Goal: Find specific page/section: Find specific page/section

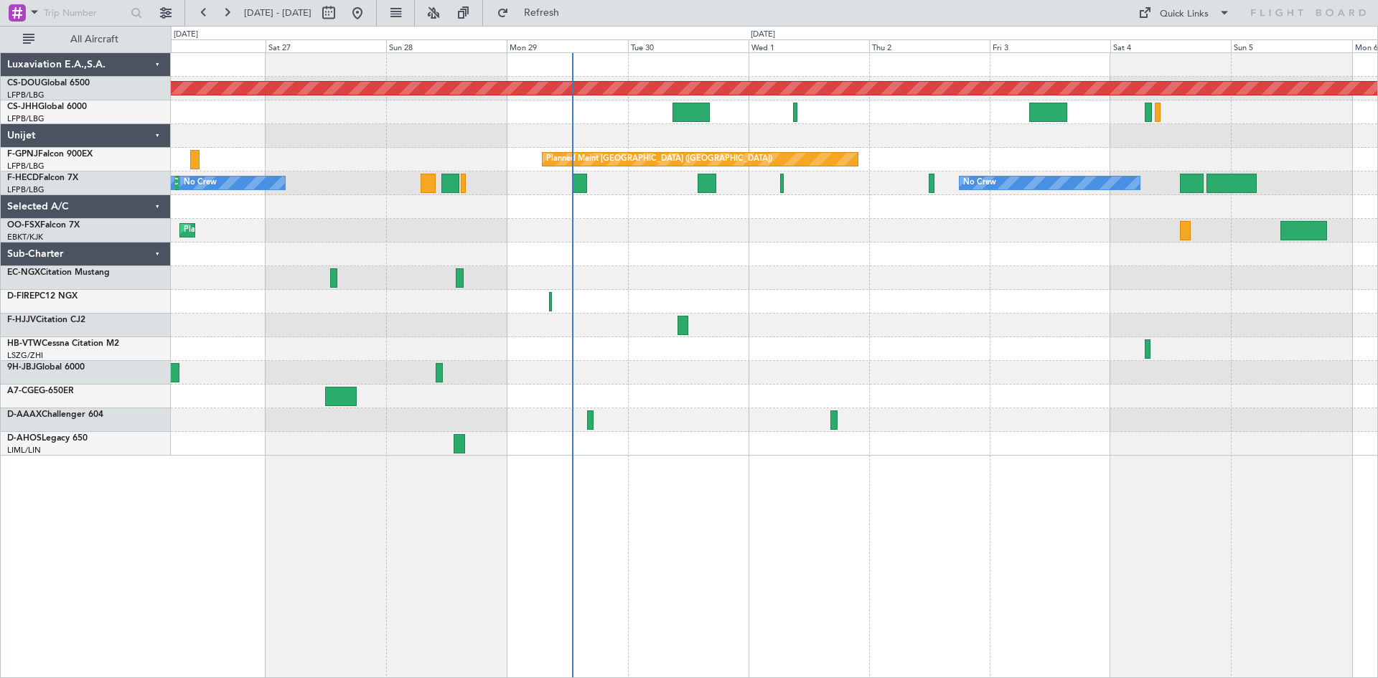
click at [683, 385] on div "Planned Maint London (Biggin Hill) Planned Maint Paris (Le Bourget) Planned Mai…" at bounding box center [774, 254] width 1207 height 403
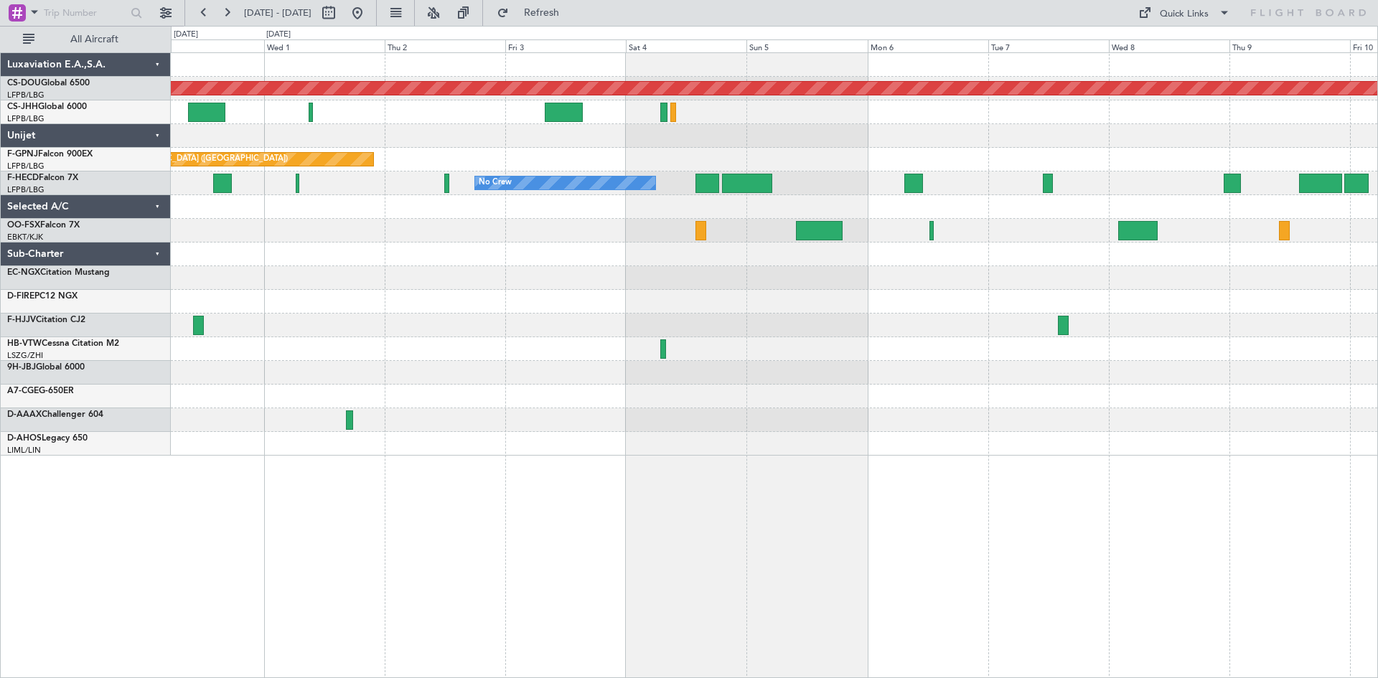
click at [477, 412] on div "Planned Maint London (Biggin Hill) Planned Maint Paris (Le Bourget) No Crew No …" at bounding box center [774, 254] width 1207 height 403
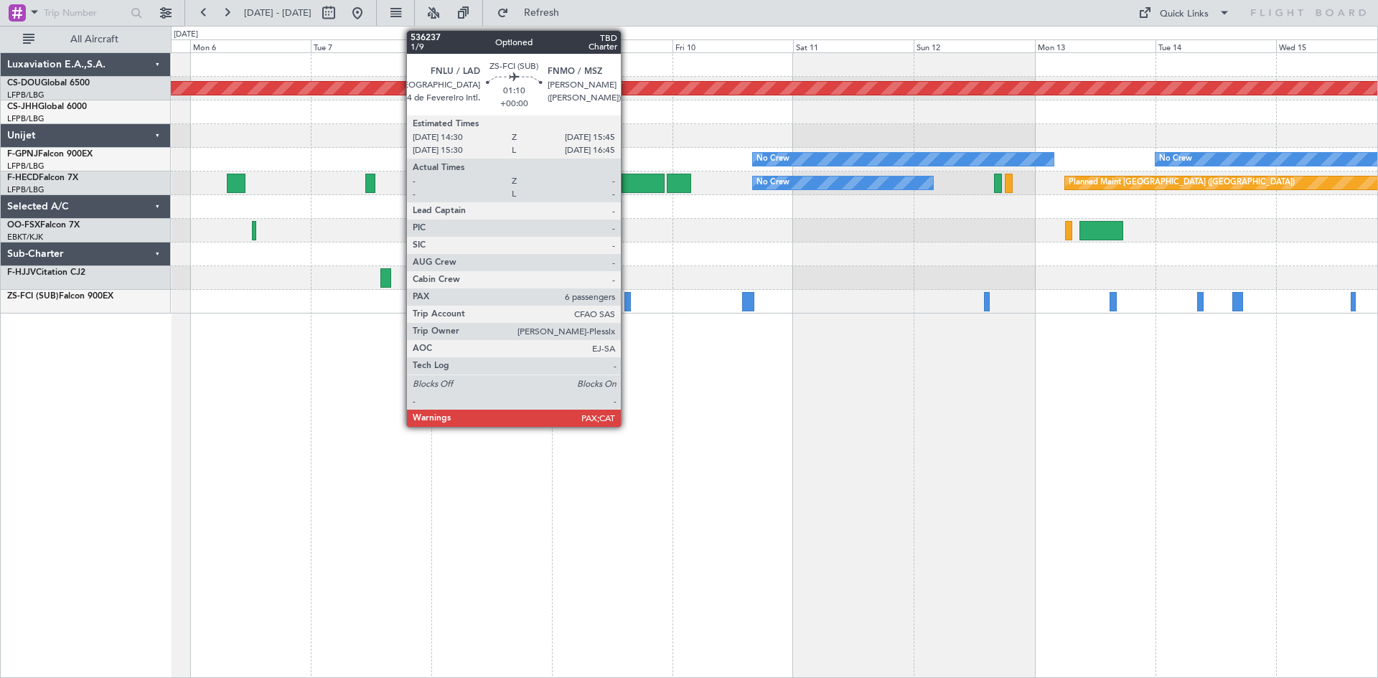
click at [627, 302] on div at bounding box center [627, 301] width 6 height 19
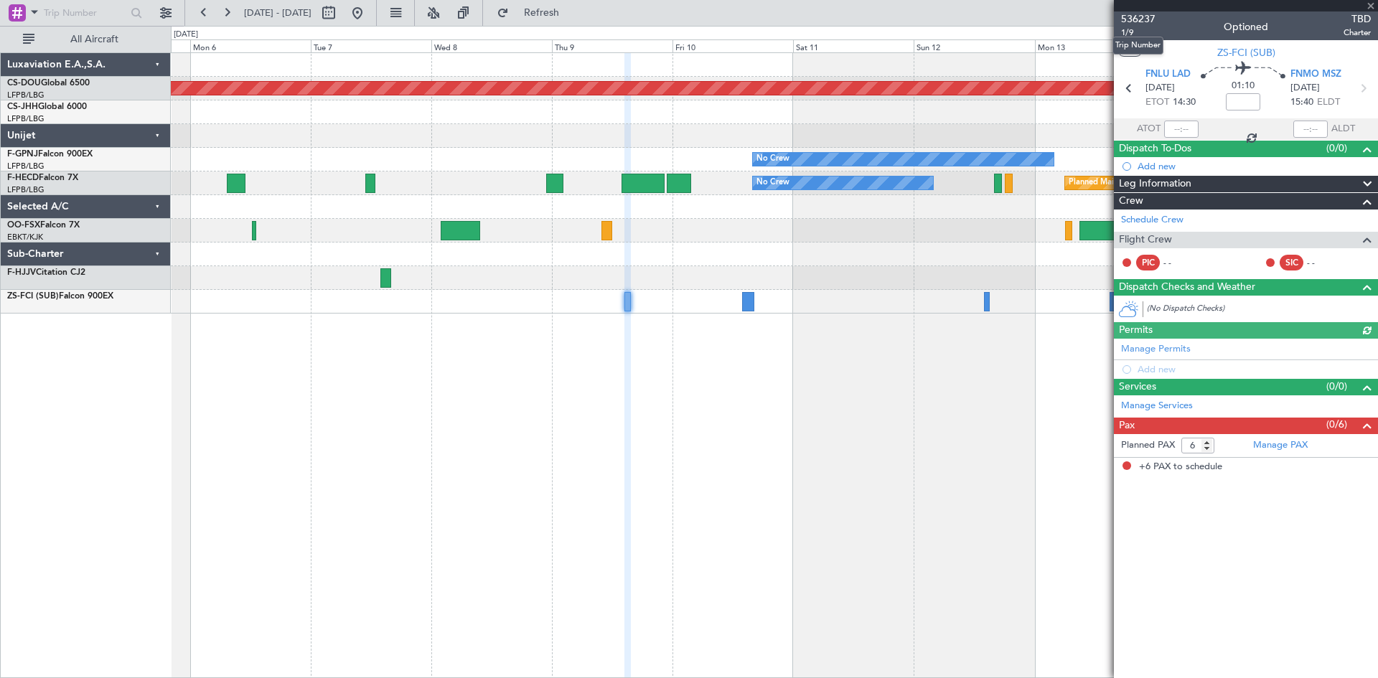
click at [1134, 14] on span "536237" at bounding box center [1138, 18] width 34 height 15
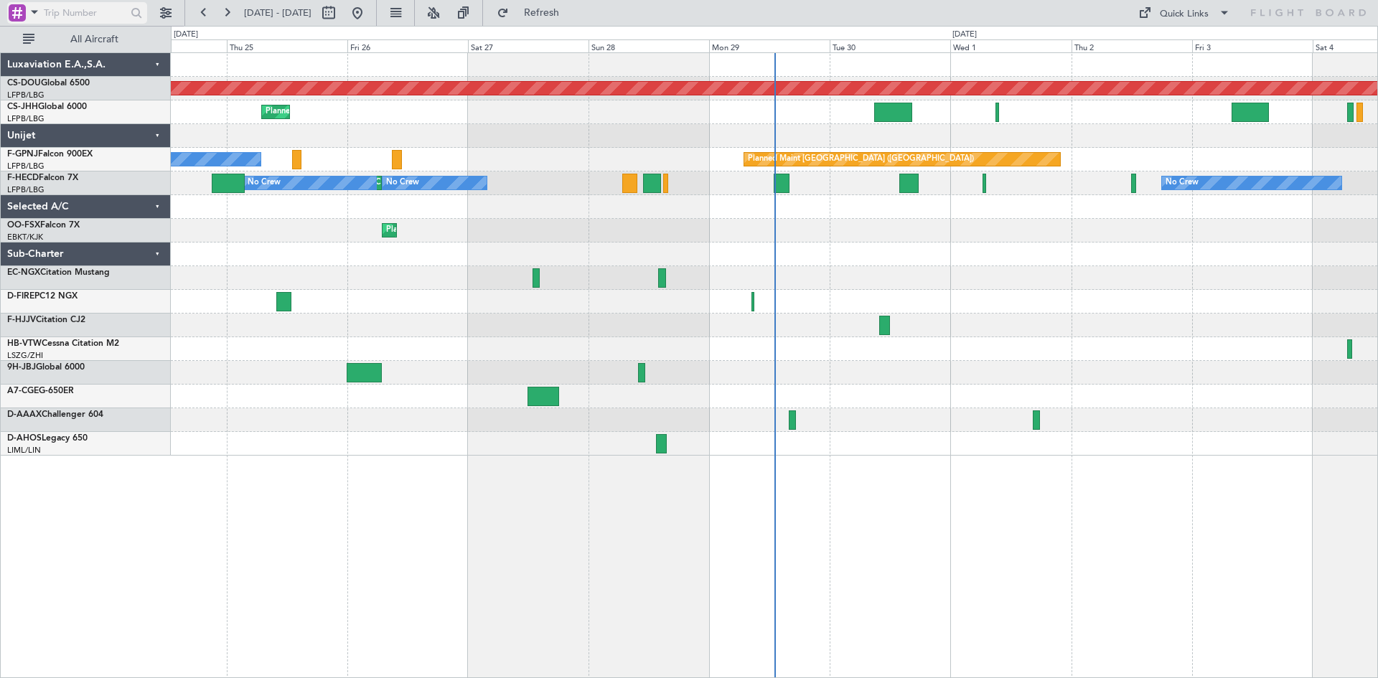
click at [120, 4] on input "text" at bounding box center [85, 13] width 83 height 22
type input "zs-fci"
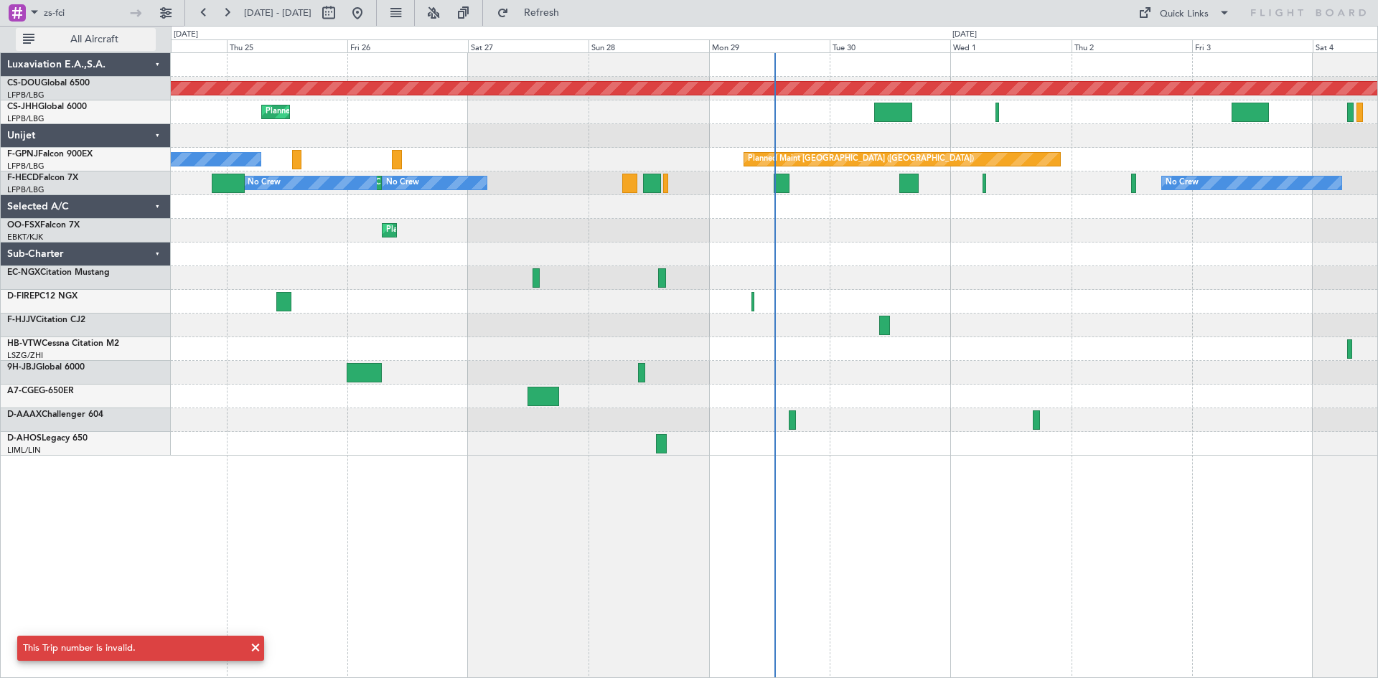
click at [93, 31] on button "All Aircraft" at bounding box center [86, 39] width 140 height 23
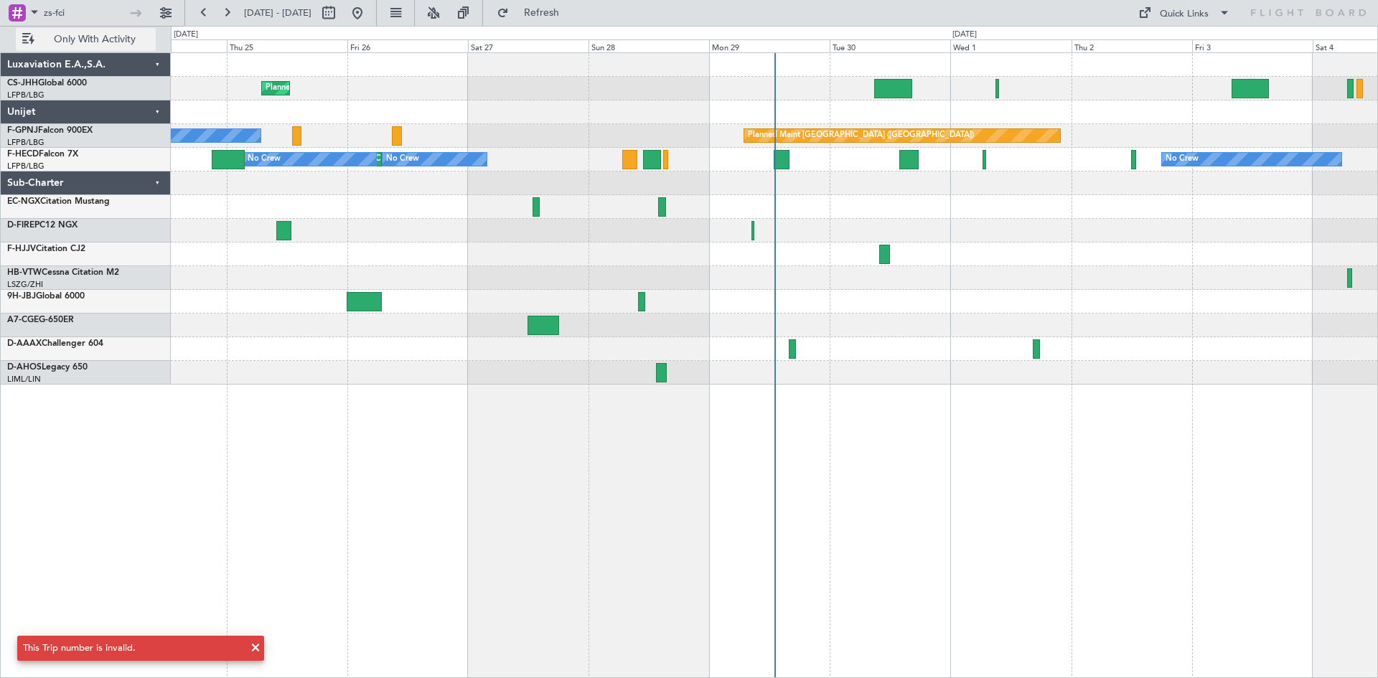
click at [93, 39] on span "Only With Activity" at bounding box center [94, 39] width 114 height 10
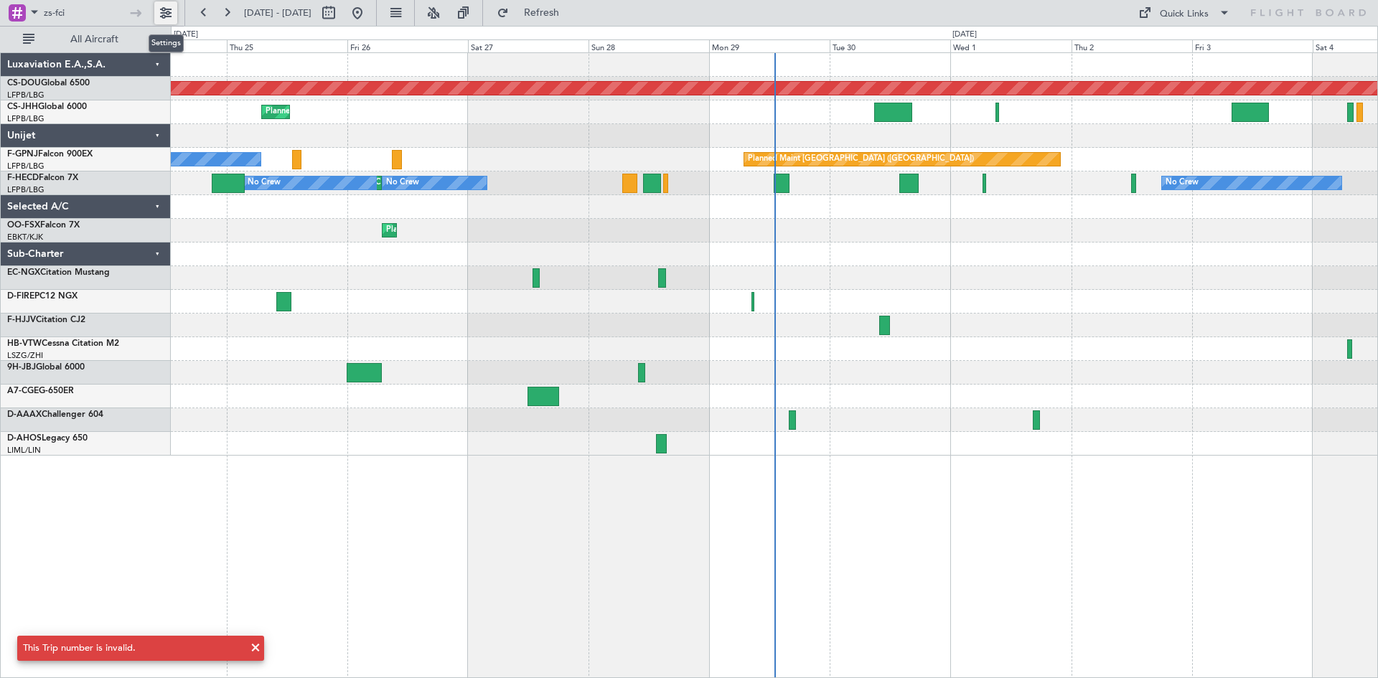
click at [172, 19] on button at bounding box center [165, 12] width 23 height 23
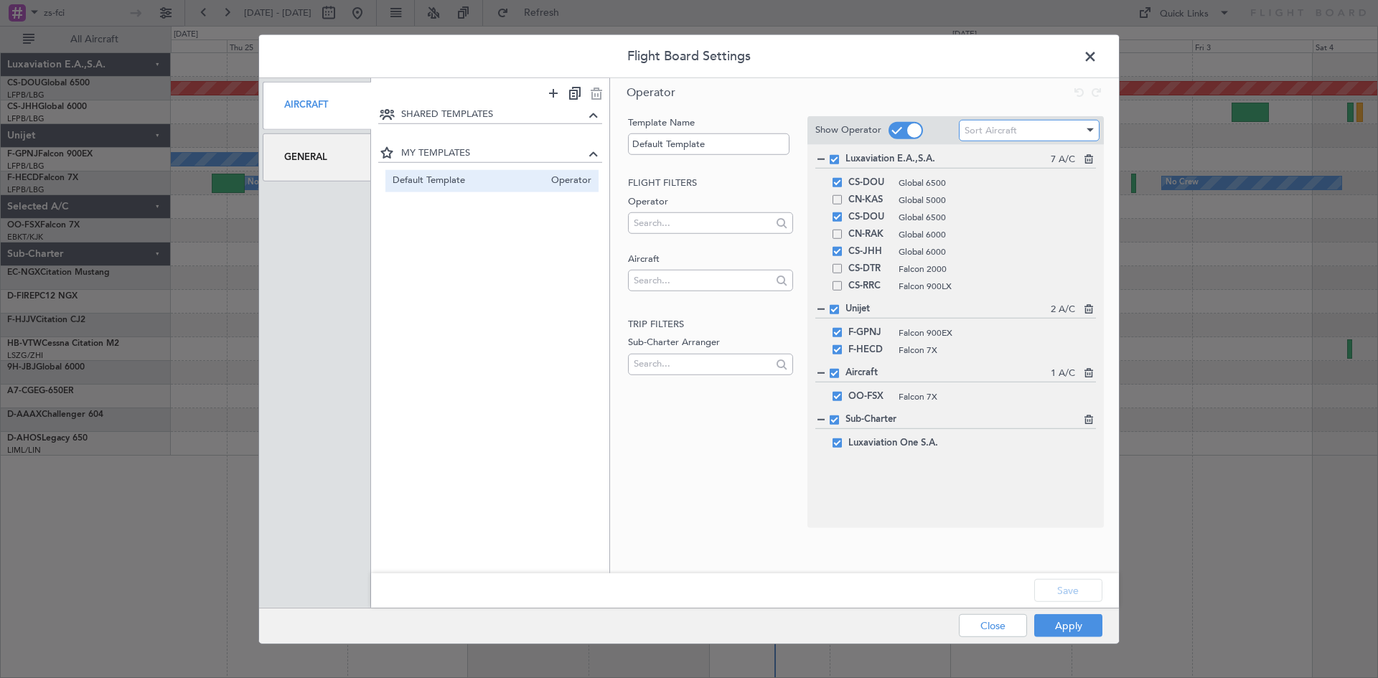
click at [1001, 121] on div "Sort Aircraft" at bounding box center [1024, 131] width 119 height 22
click at [1004, 124] on div at bounding box center [689, 339] width 1378 height 678
click at [685, 273] on input "text" at bounding box center [702, 280] width 137 height 22
type input "zs-fc"
click at [657, 300] on span "ZS-FCI" at bounding box center [710, 304] width 141 height 22
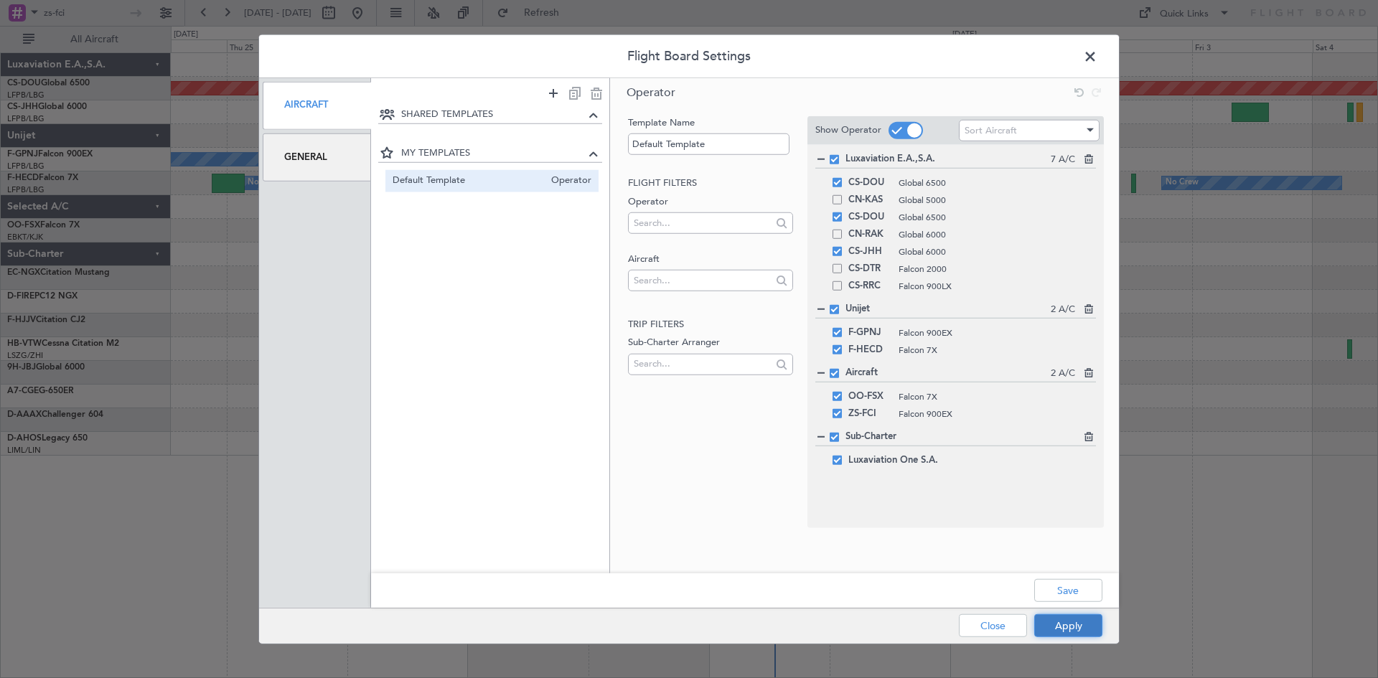
click at [1072, 627] on button "Apply" at bounding box center [1068, 625] width 68 height 23
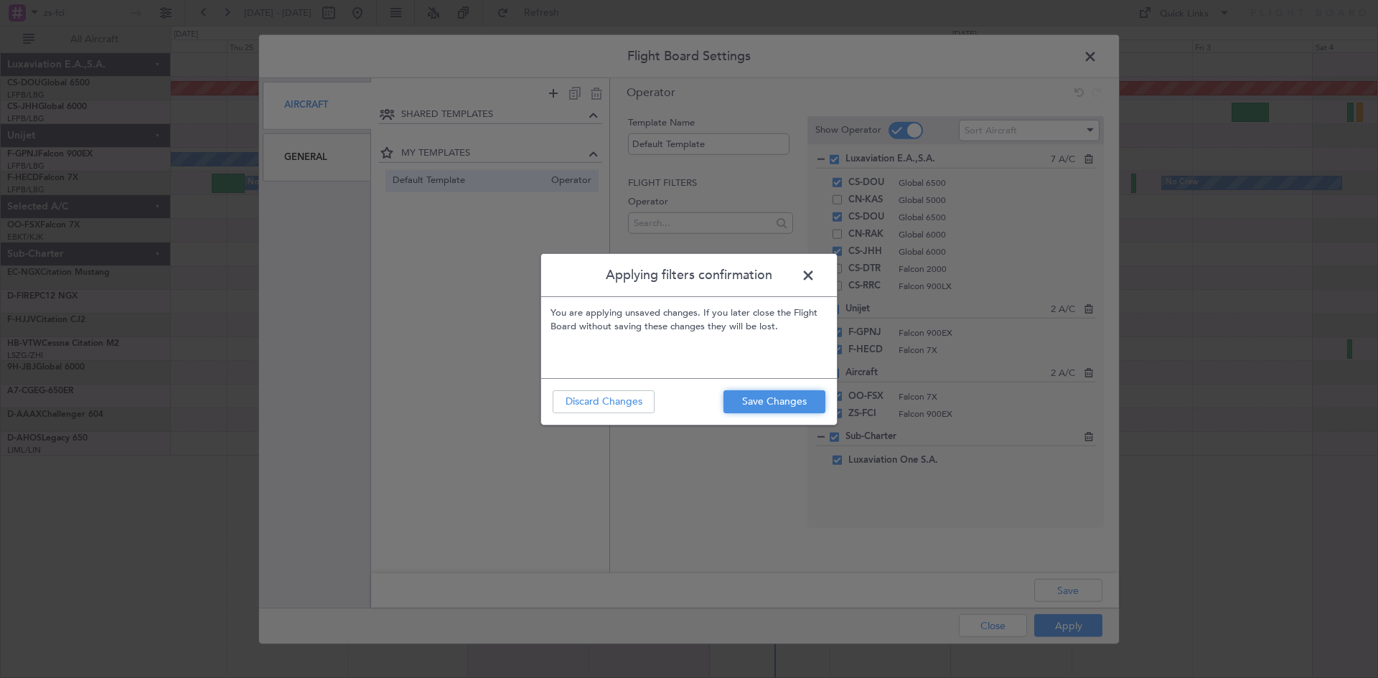
drag, startPoint x: 777, startPoint y: 405, endPoint x: 768, endPoint y: 402, distance: 9.8
click at [774, 405] on button "Save Changes" at bounding box center [775, 401] width 102 height 23
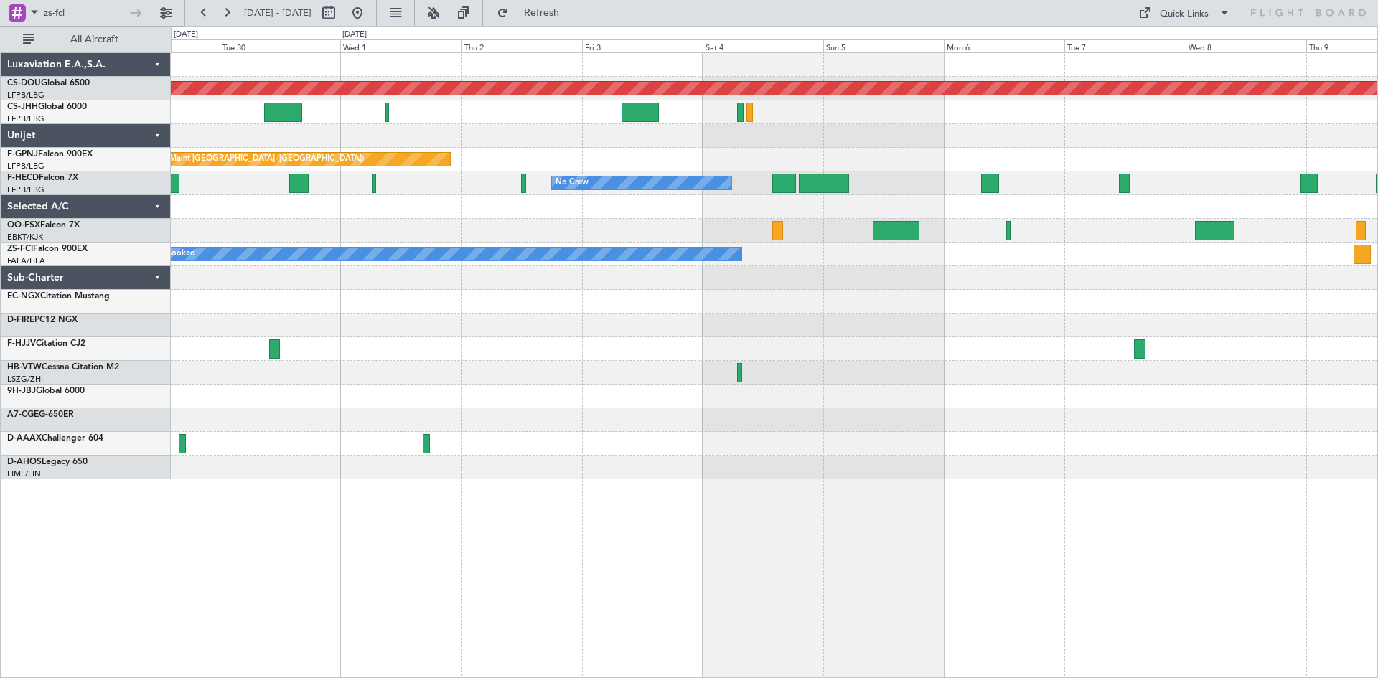
click at [402, 346] on div "Planned Maint London (Biggin Hill) Planned Maint Paris (Le Bourget) No Crew No …" at bounding box center [774, 266] width 1207 height 426
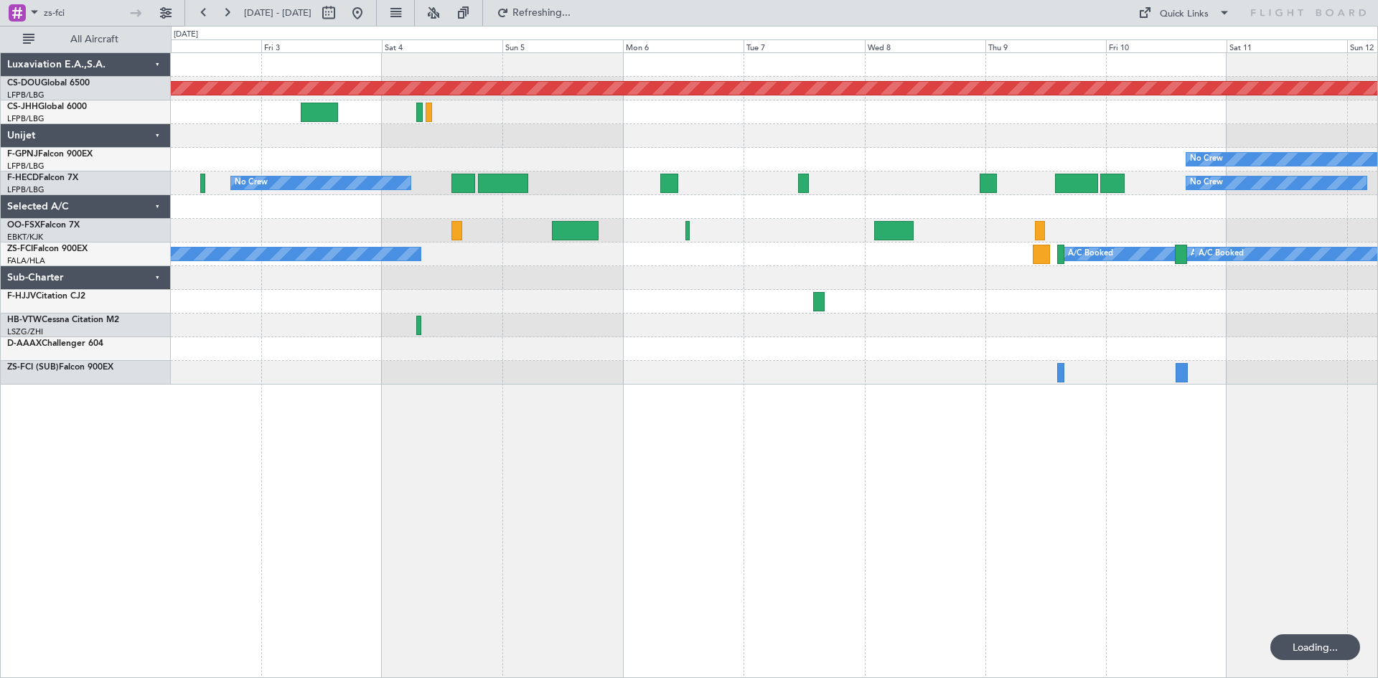
click at [555, 307] on div "Planned Maint London (Biggin Hill) No Crew Planned Maint Paris (Le Bourget) No …" at bounding box center [774, 219] width 1207 height 332
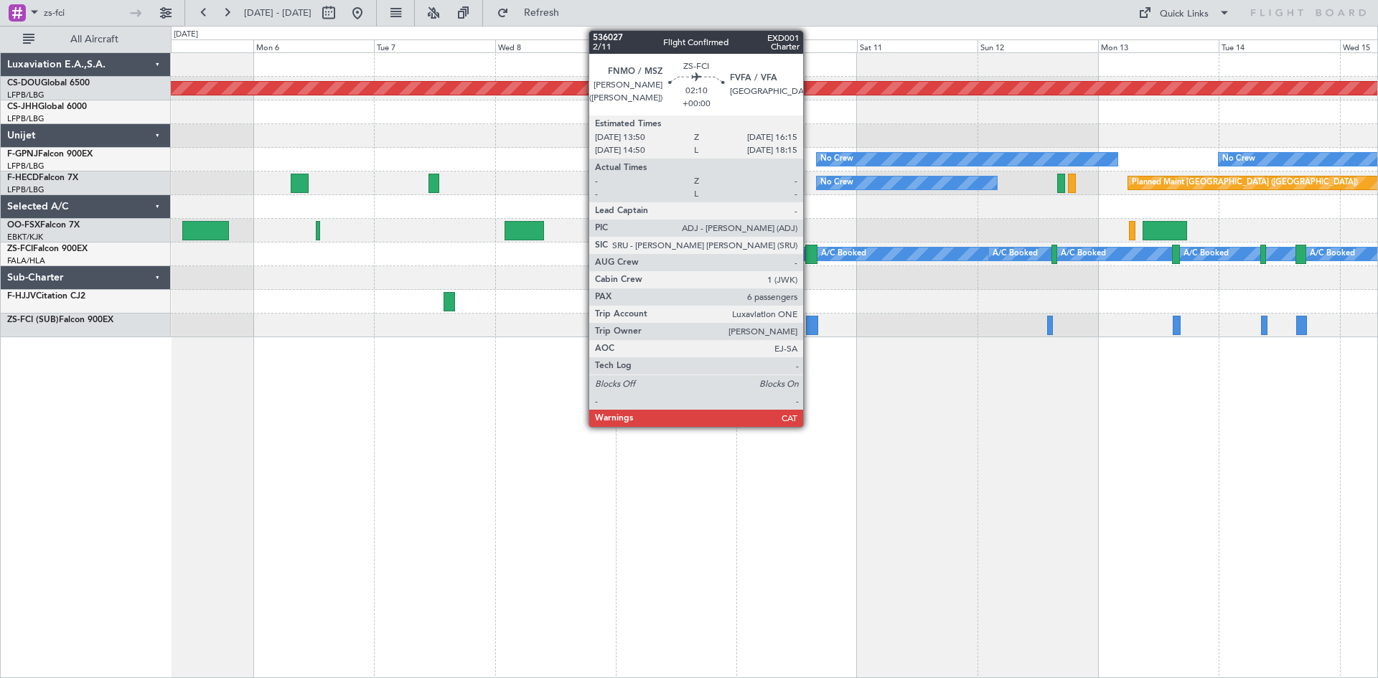
click at [810, 256] on div at bounding box center [811, 254] width 12 height 19
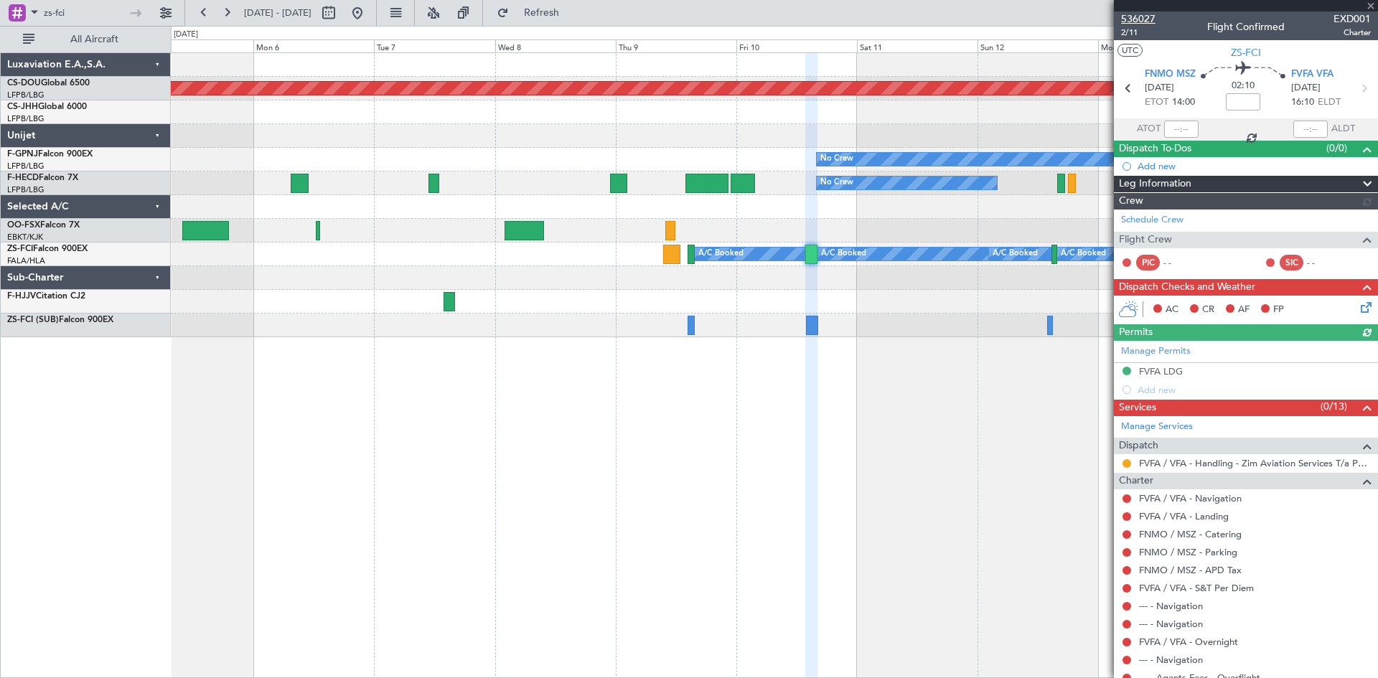
click at [1140, 11] on span "536027" at bounding box center [1138, 18] width 34 height 15
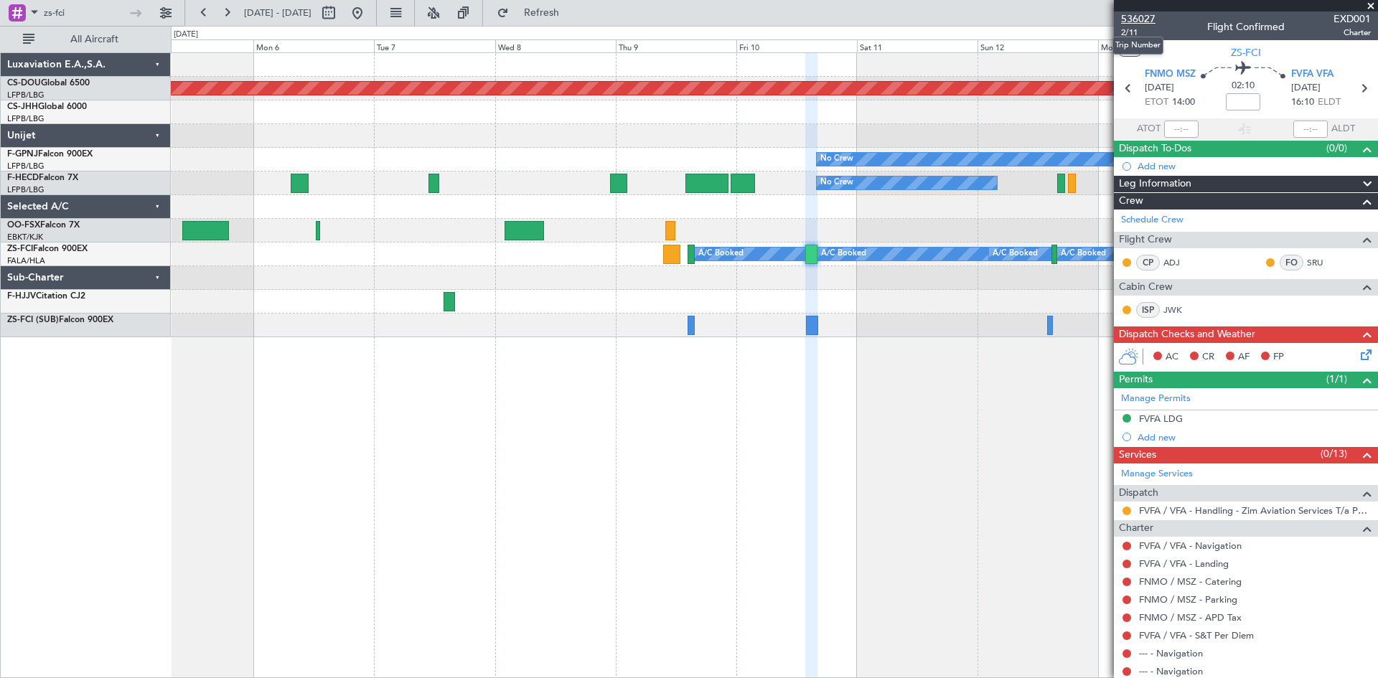
click at [1141, 20] on span "536027" at bounding box center [1138, 18] width 34 height 15
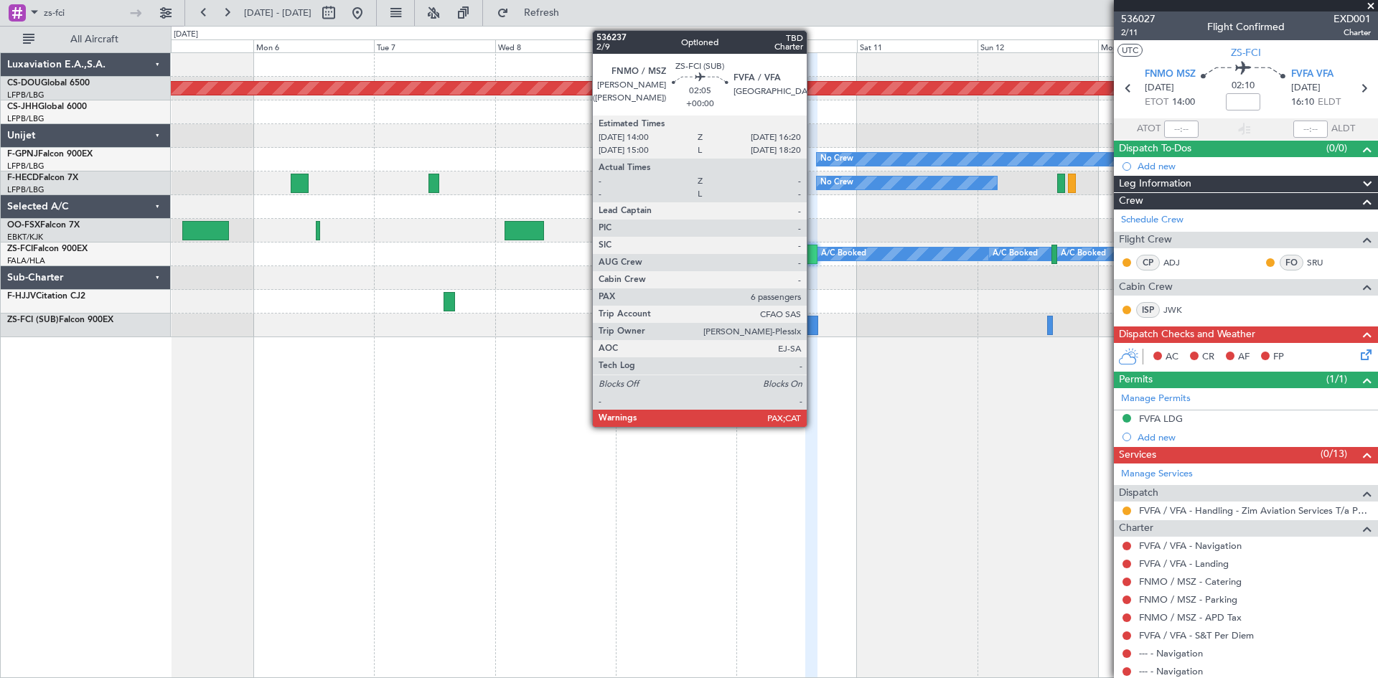
click at [813, 333] on div at bounding box center [812, 325] width 12 height 19
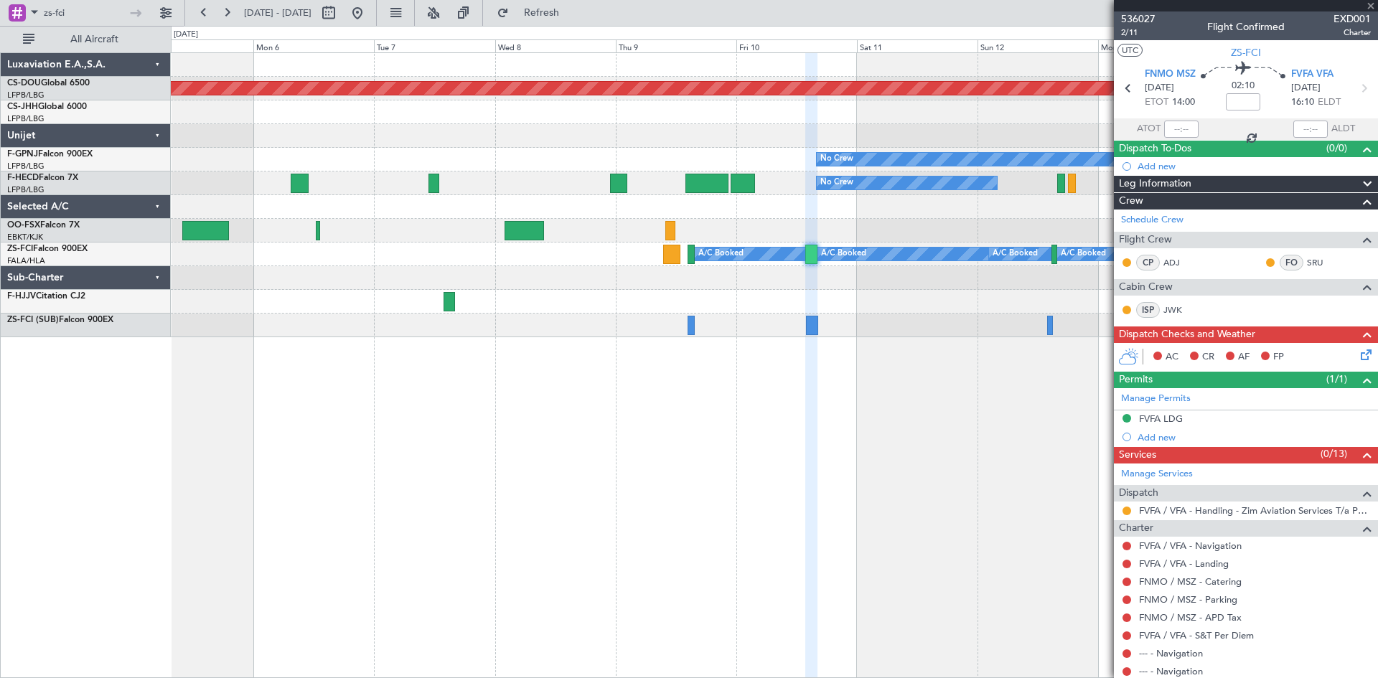
click at [815, 328] on div at bounding box center [812, 325] width 12 height 19
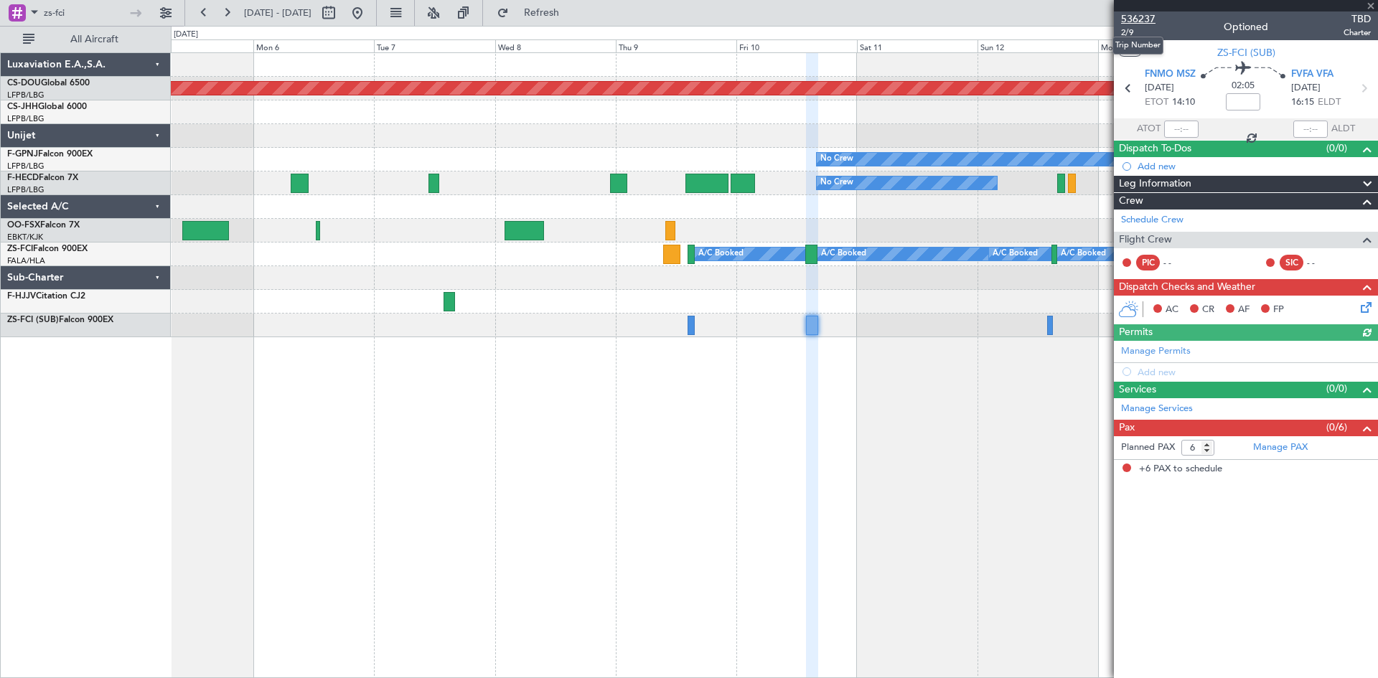
click at [1142, 15] on span "536237" at bounding box center [1138, 18] width 34 height 15
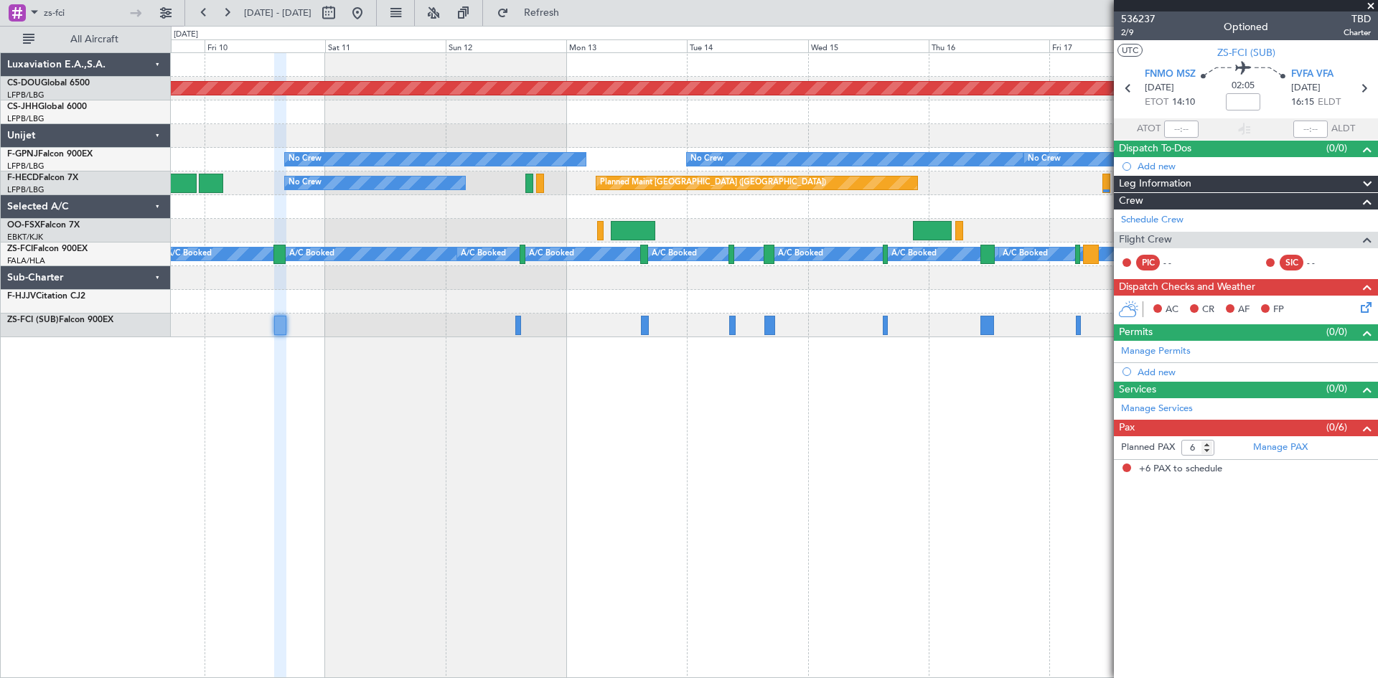
click at [355, 634] on div "Planned Maint London (Biggin Hill) No Crew No Crew No Crew No Crew No Crew Plan…" at bounding box center [774, 365] width 1207 height 626
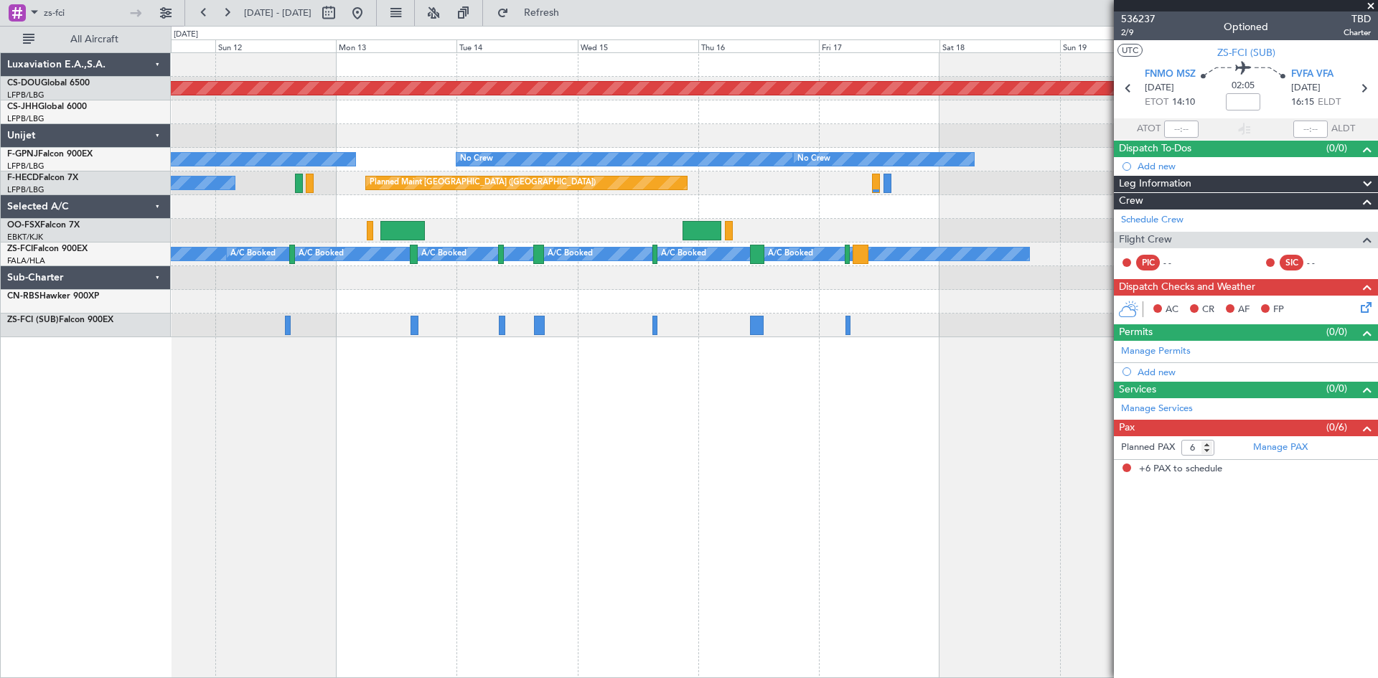
click at [541, 560] on div "Planned Maint London (Biggin Hill) No Crew No Crew No Crew No Crew No Crew Plan…" at bounding box center [774, 365] width 1207 height 626
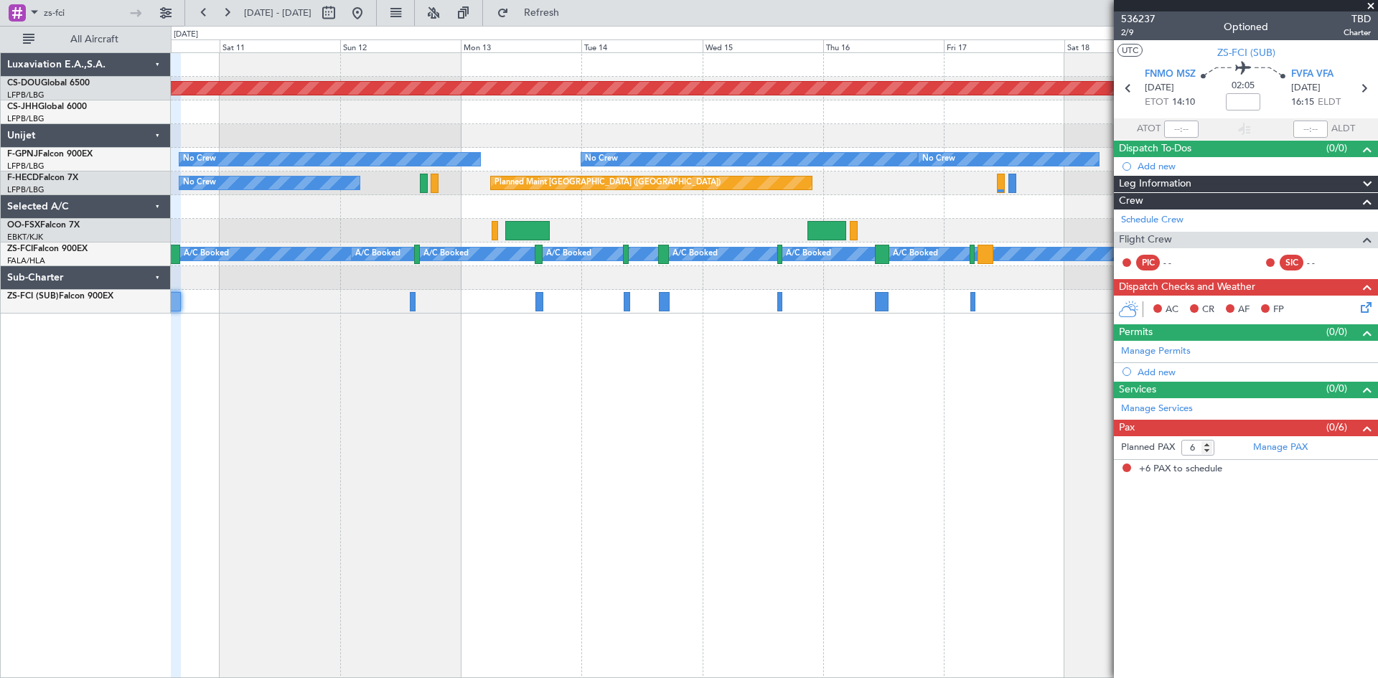
click at [955, 491] on div "Planned Maint London (Biggin Hill) No Crew No Crew No Crew No Crew Planned Main…" at bounding box center [774, 365] width 1207 height 626
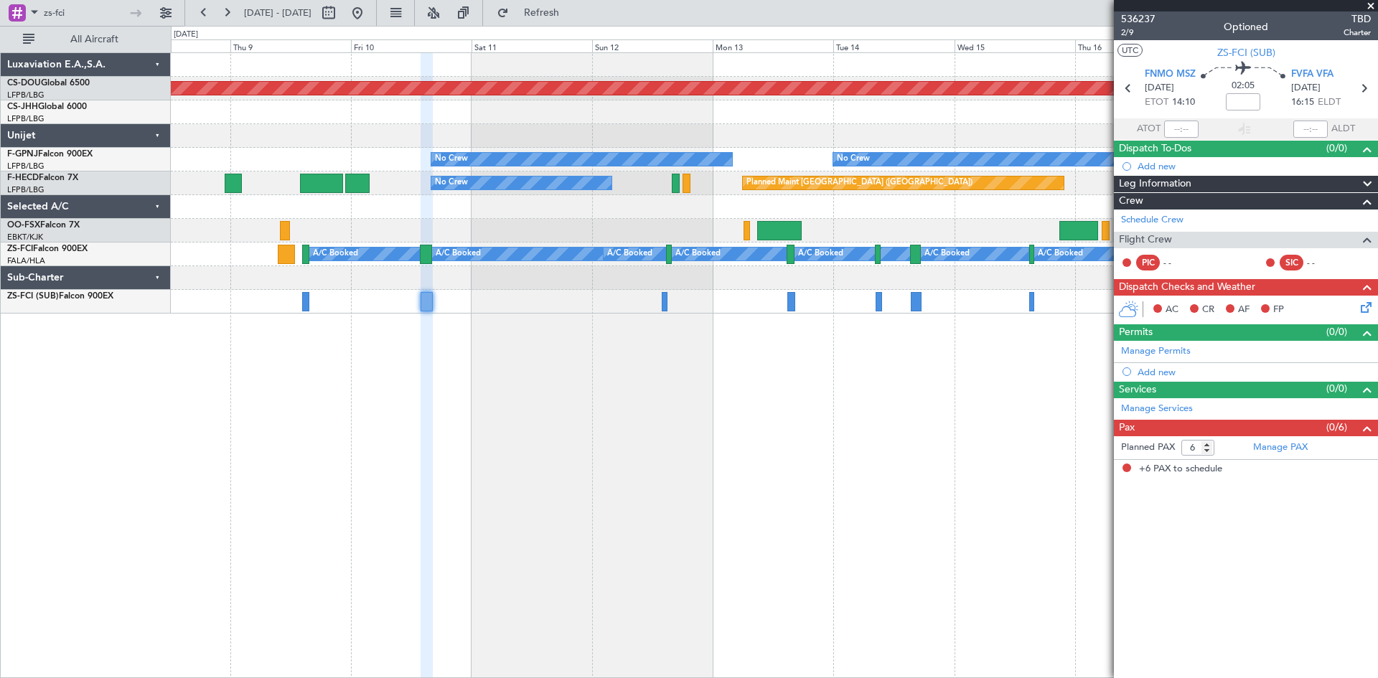
click at [842, 492] on div "Planned Maint London (Biggin Hill) No Crew No Crew No Crew Planned Maint Paris …" at bounding box center [774, 365] width 1207 height 626
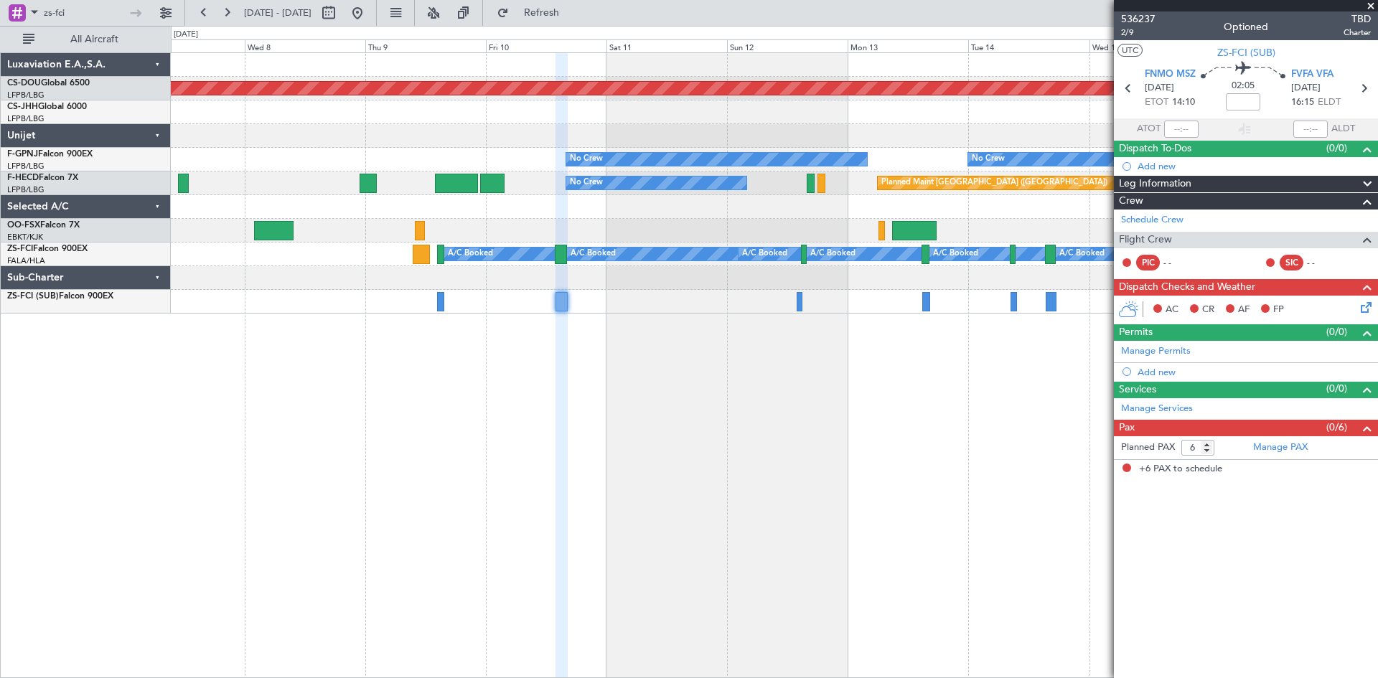
click at [633, 420] on div "Planned Maint London (Biggin Hill) No Crew No Crew No Crew Planned Maint Paris …" at bounding box center [774, 365] width 1207 height 626
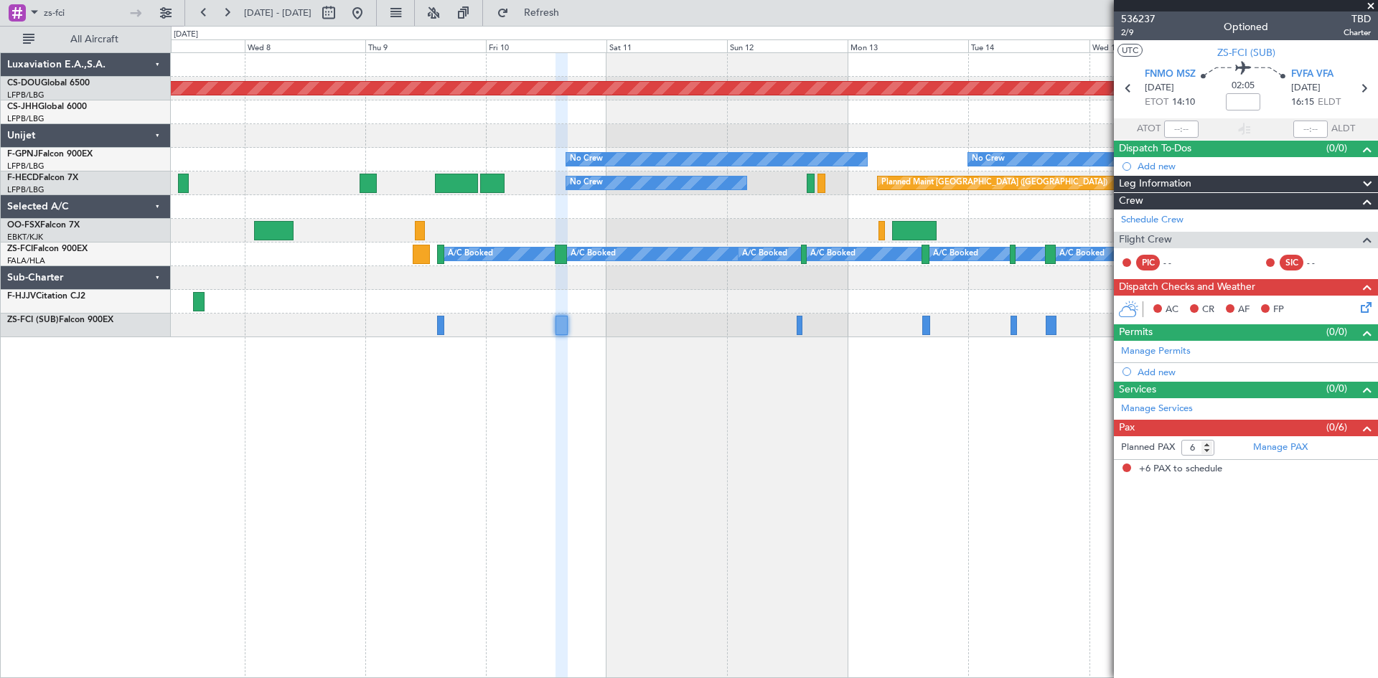
click at [438, 309] on div at bounding box center [774, 302] width 1207 height 24
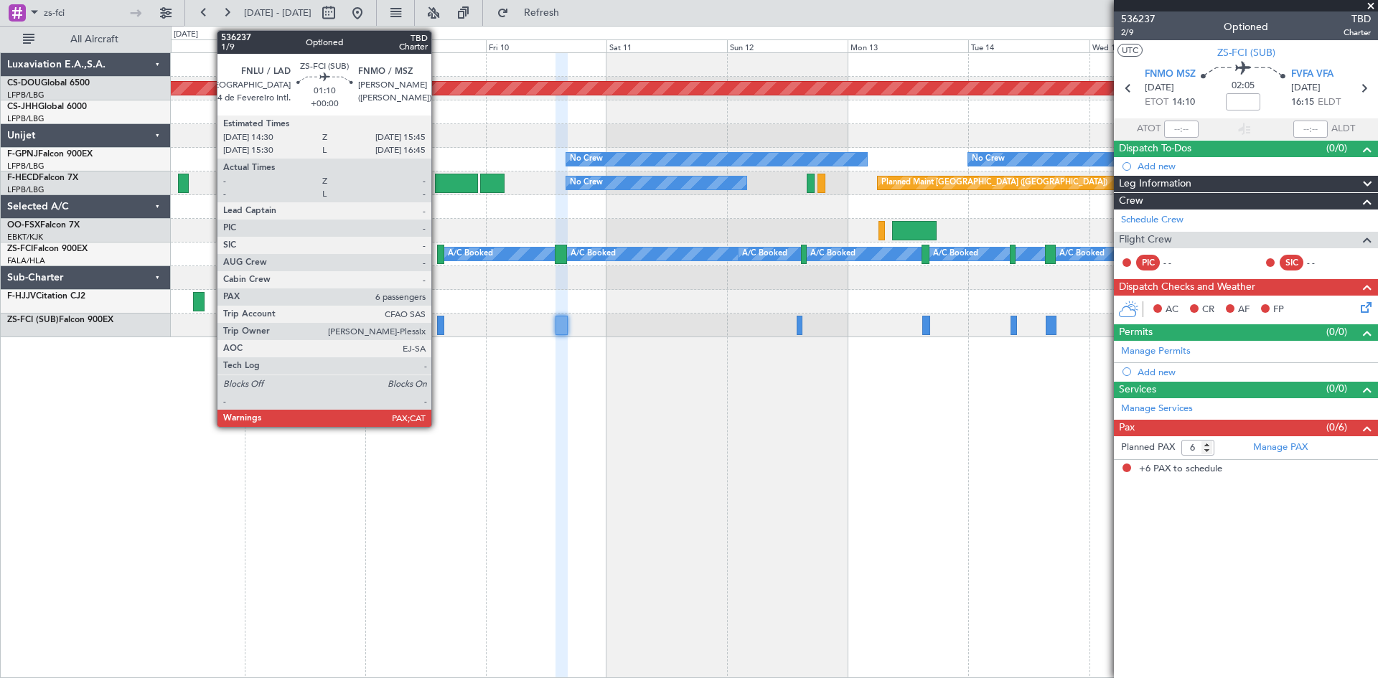
click at [438, 325] on div at bounding box center [440, 325] width 6 height 19
click at [444, 329] on div at bounding box center [440, 325] width 6 height 19
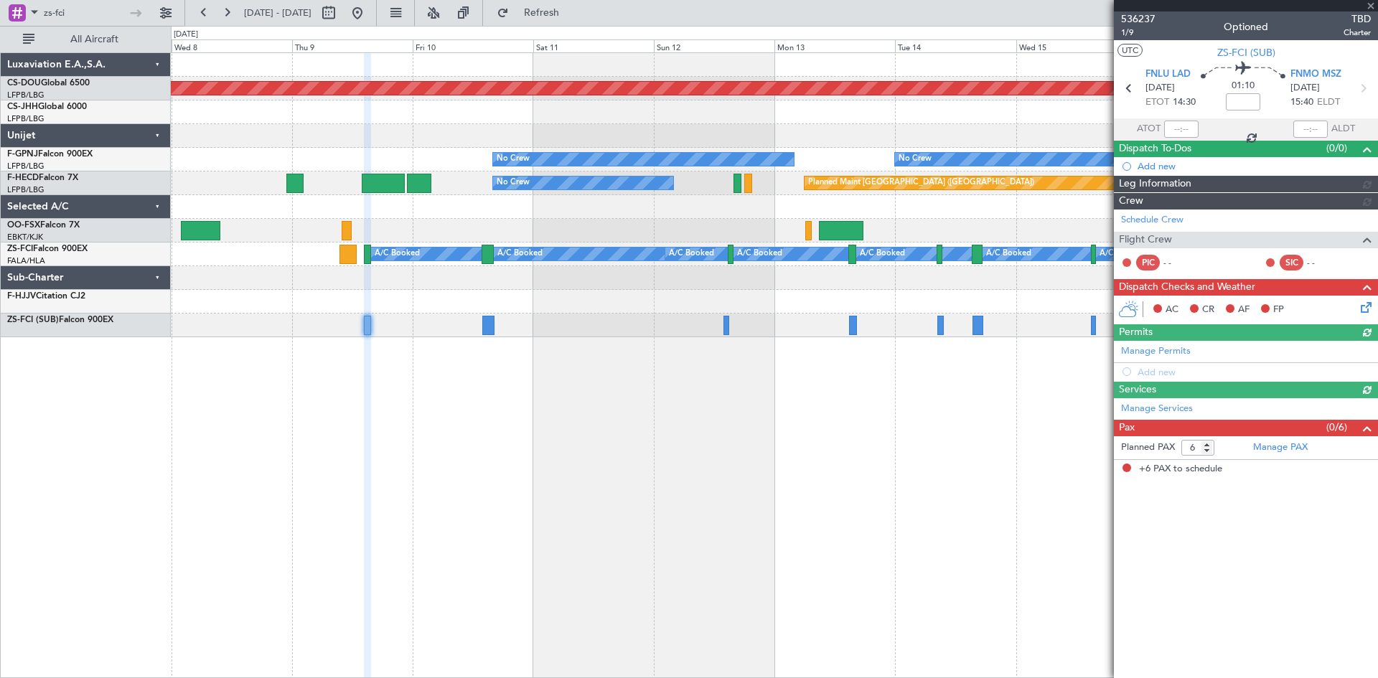
click at [919, 485] on div "Planned Maint London (Biggin Hill) No Crew No Crew No Crew No Crew Planned Main…" at bounding box center [774, 365] width 1207 height 626
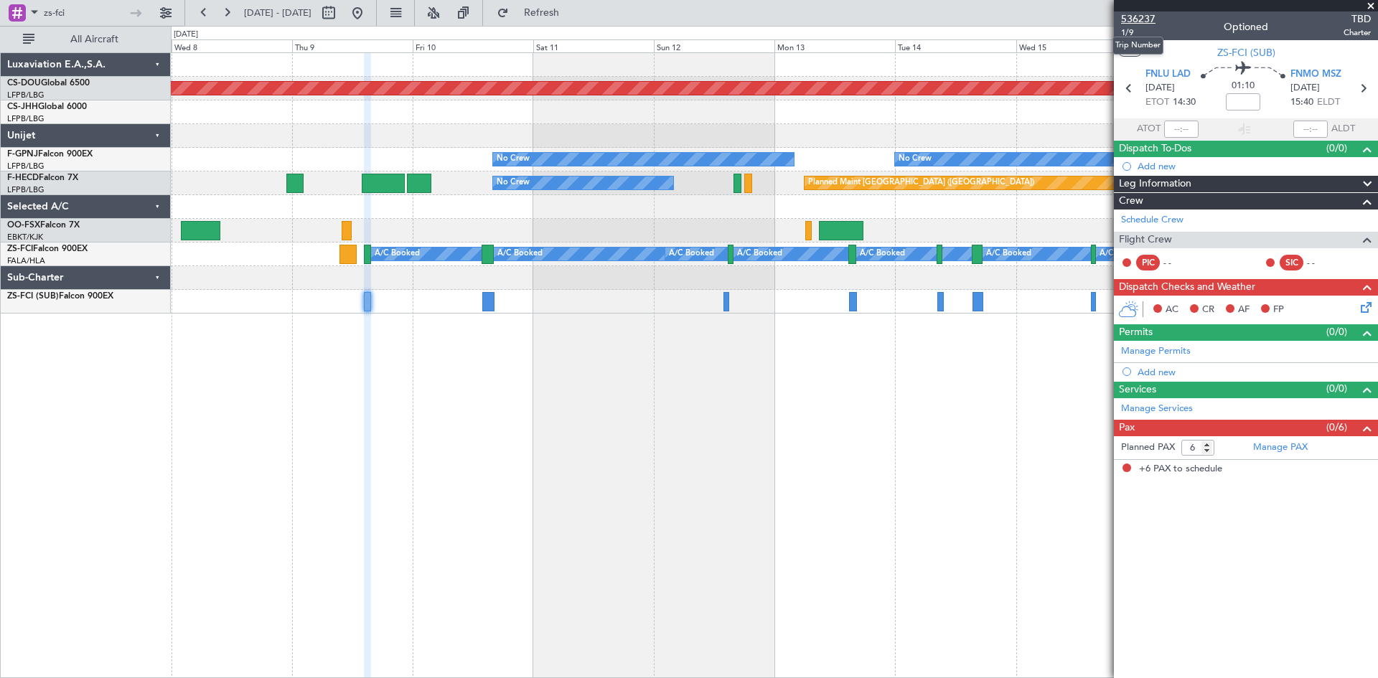
click at [1146, 18] on span "536237" at bounding box center [1138, 18] width 34 height 15
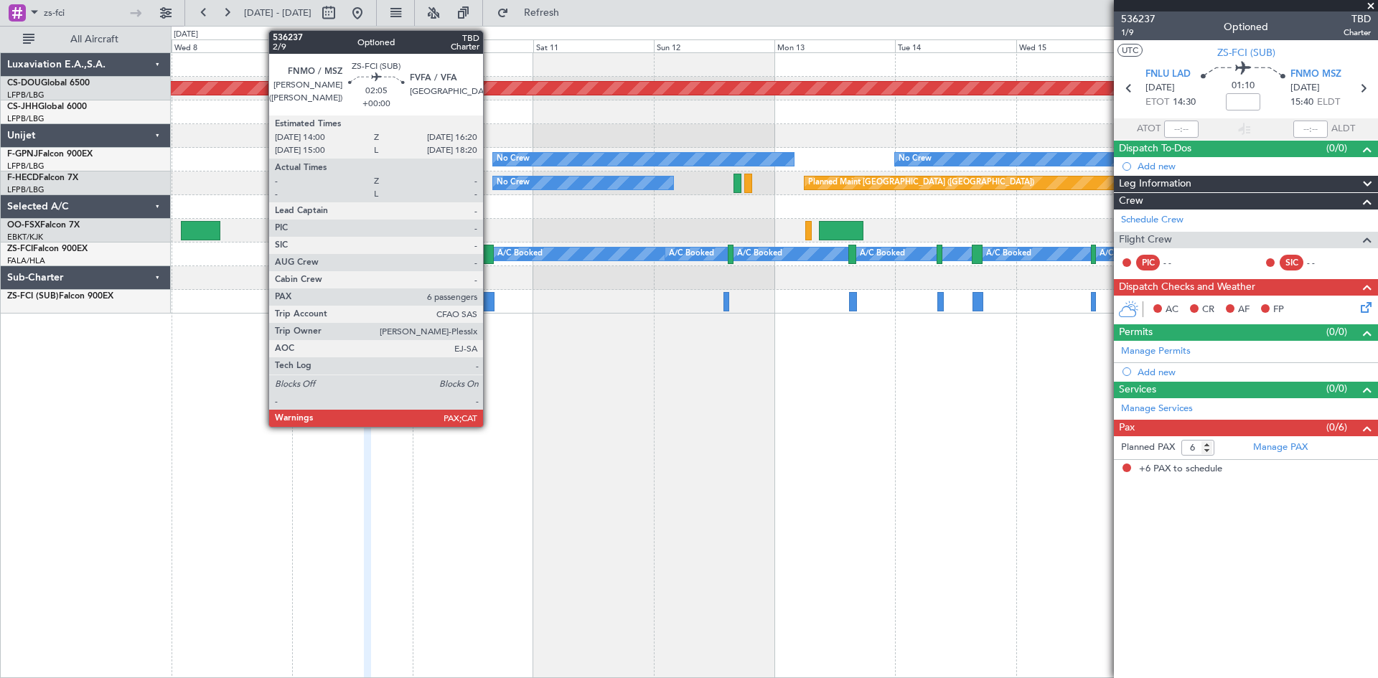
click at [490, 301] on div at bounding box center [488, 301] width 12 height 19
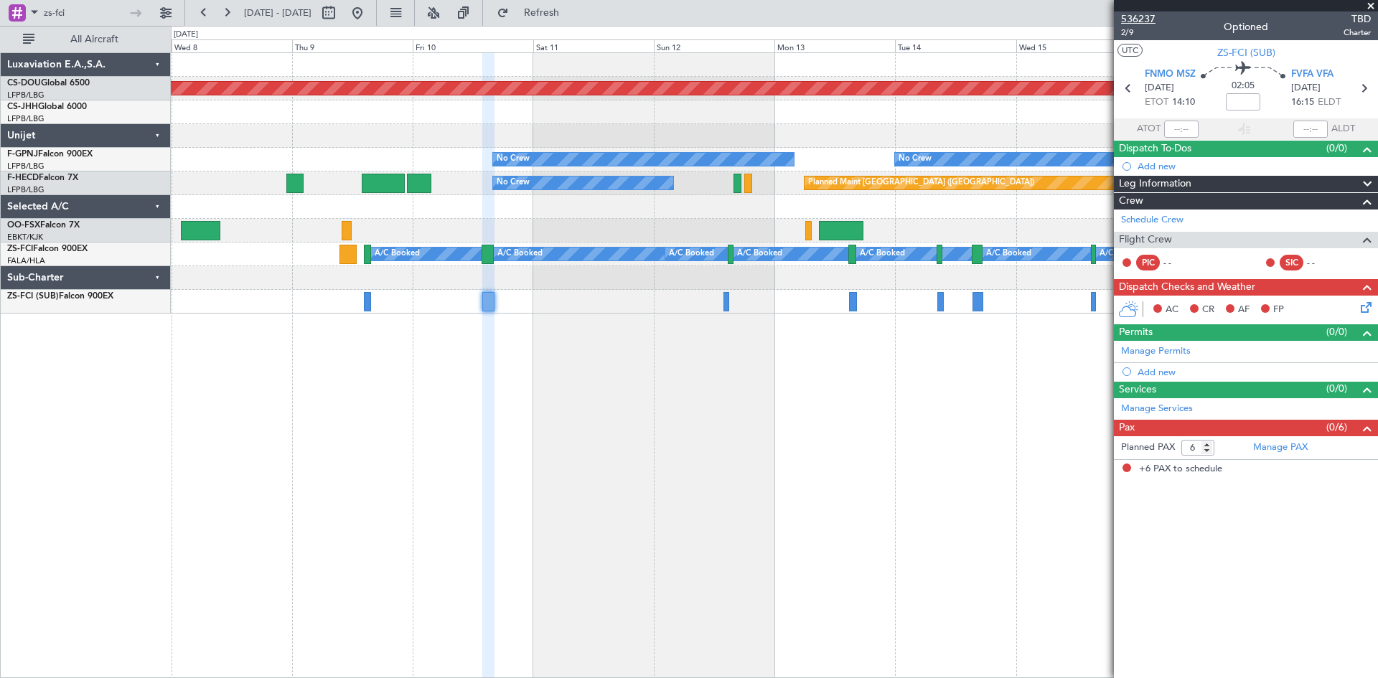
click at [1131, 19] on span "536237" at bounding box center [1138, 18] width 34 height 15
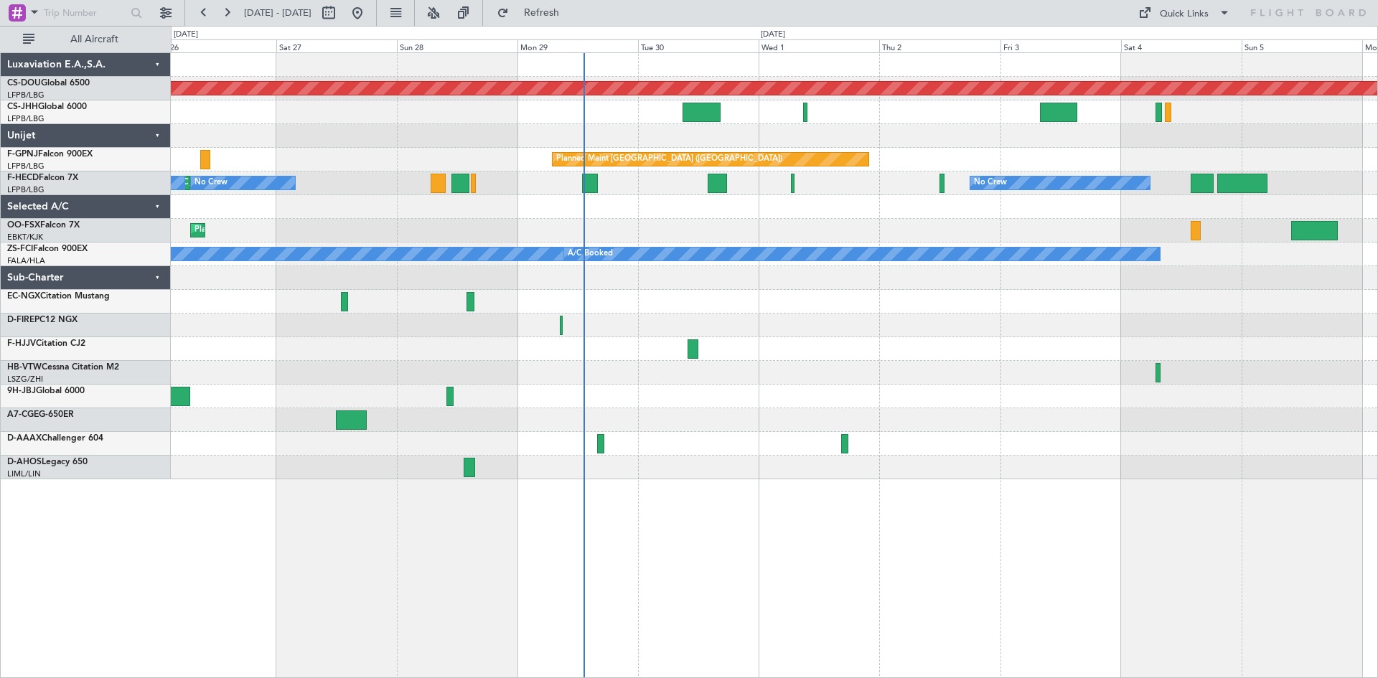
click at [463, 303] on div "Planned Maint London ([GEOGRAPHIC_DATA]) Planned Maint [GEOGRAPHIC_DATA] ([GEOG…" at bounding box center [774, 266] width 1207 height 426
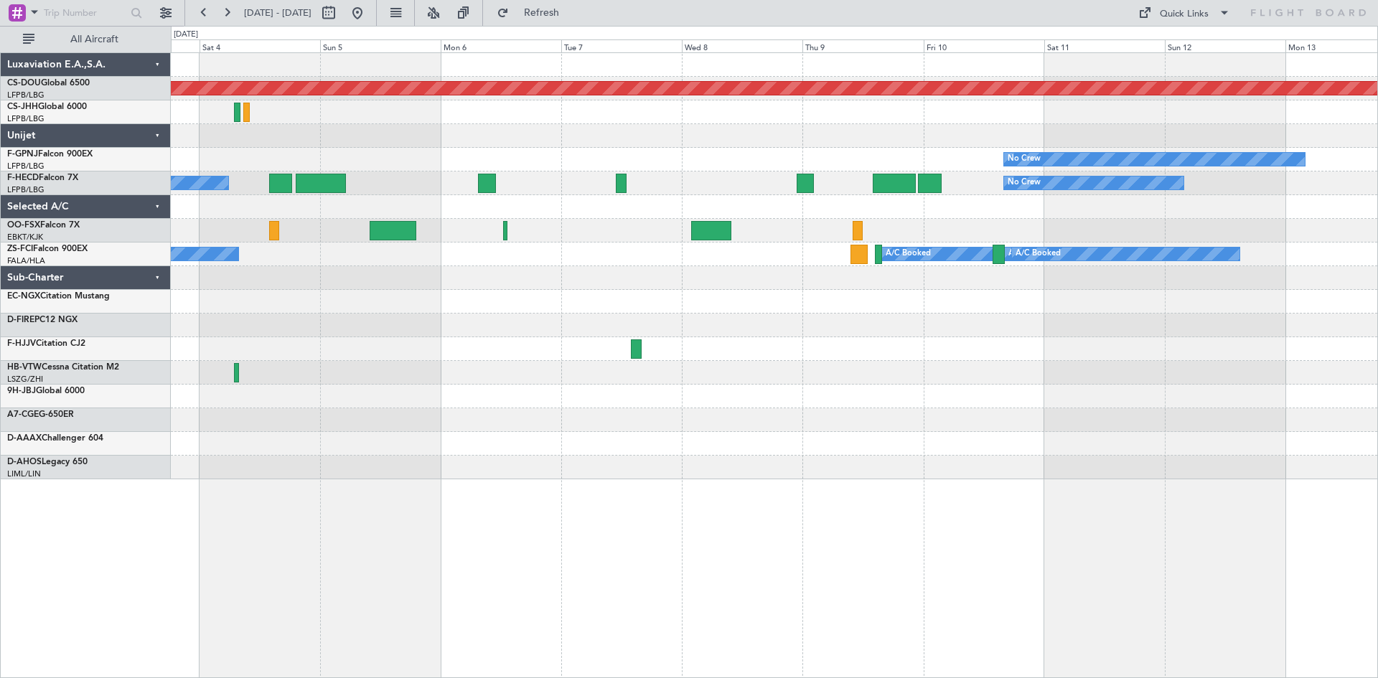
click at [378, 340] on div "Planned Maint London ([GEOGRAPHIC_DATA]) No Crew Planned Maint [GEOGRAPHIC_DATA…" at bounding box center [774, 266] width 1207 height 426
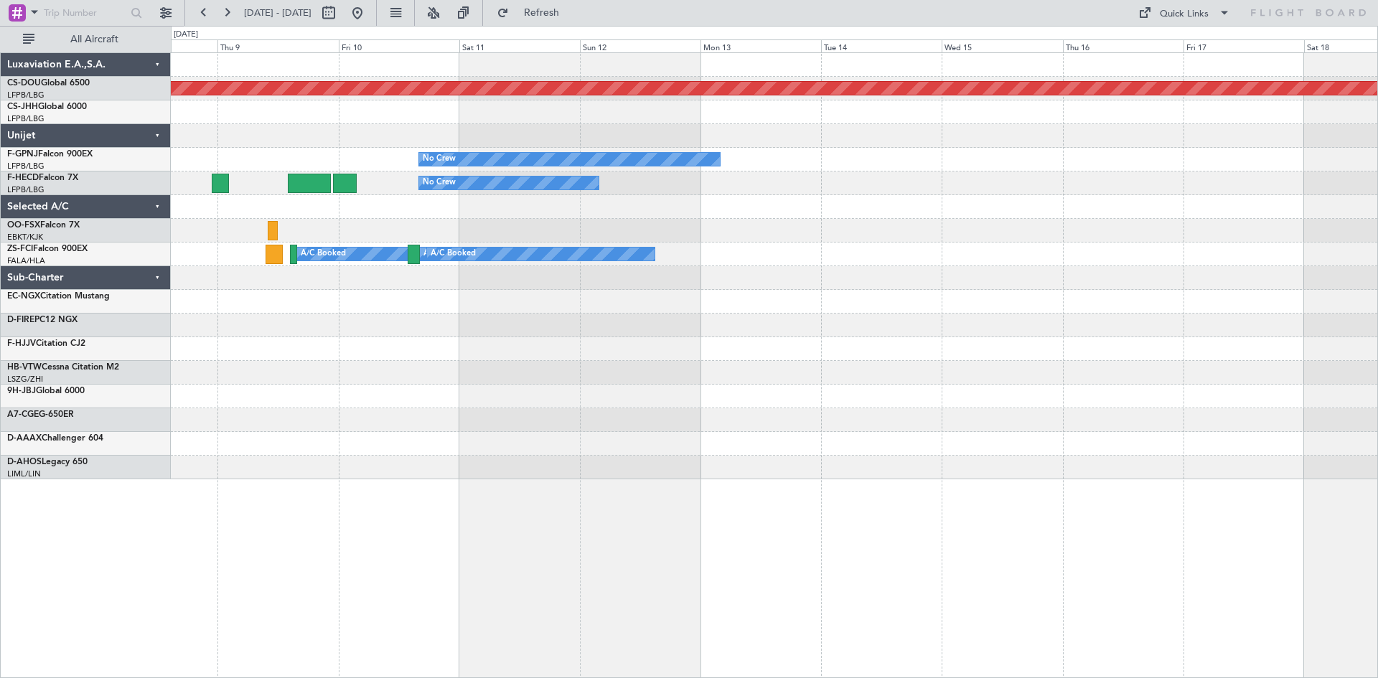
click at [266, 302] on div "Planned Maint London ([GEOGRAPHIC_DATA]) No Crew No Crew A/C Booked A/C Booked …" at bounding box center [774, 266] width 1207 height 426
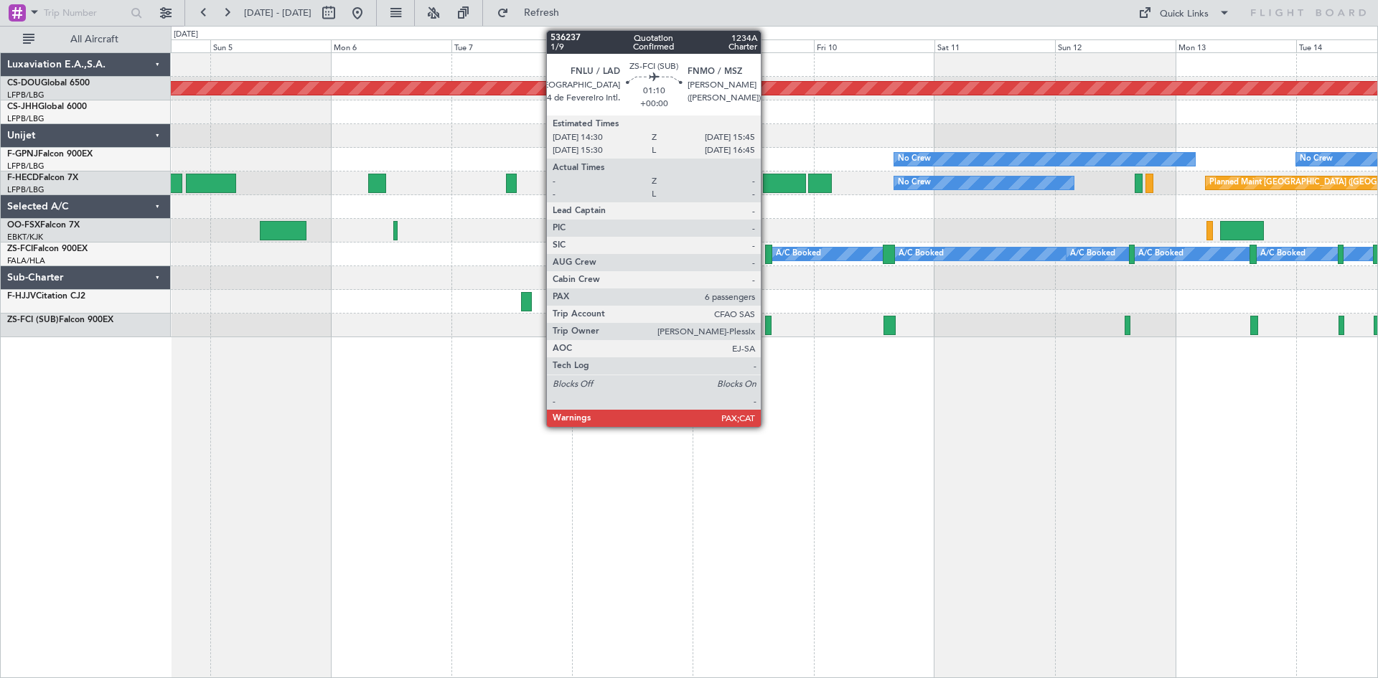
click at [767, 324] on div at bounding box center [768, 325] width 6 height 19
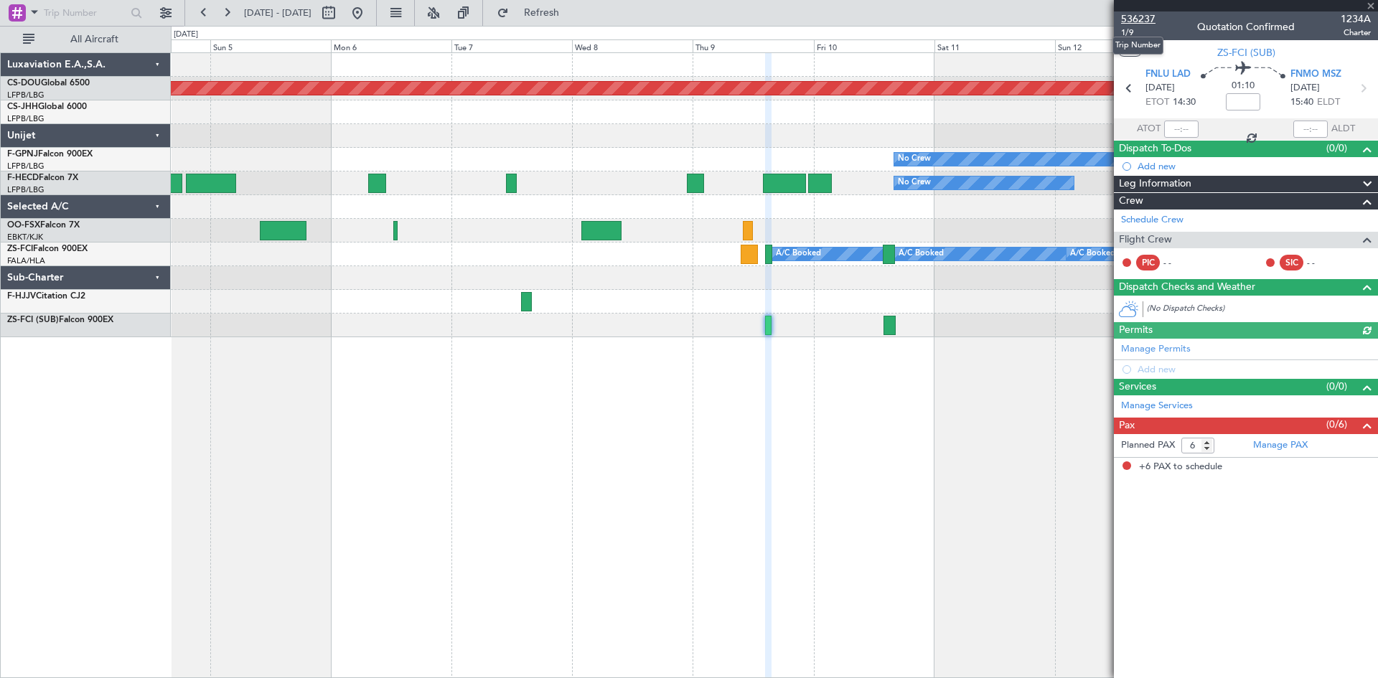
click at [1146, 19] on span "536237" at bounding box center [1138, 18] width 34 height 15
